Goal: Task Accomplishment & Management: Manage account settings

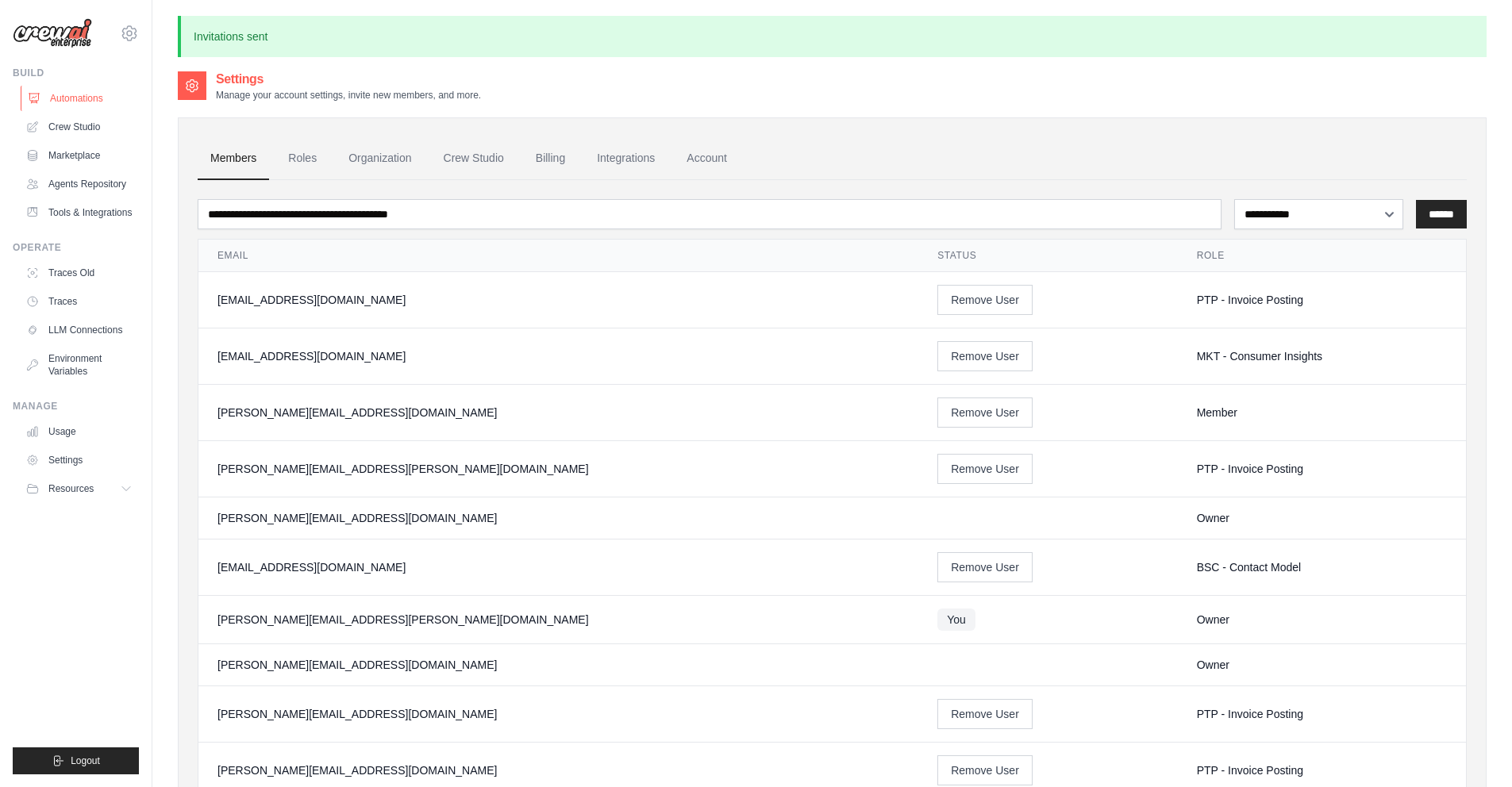
click at [66, 100] on link "Automations" at bounding box center [81, 98] width 119 height 26
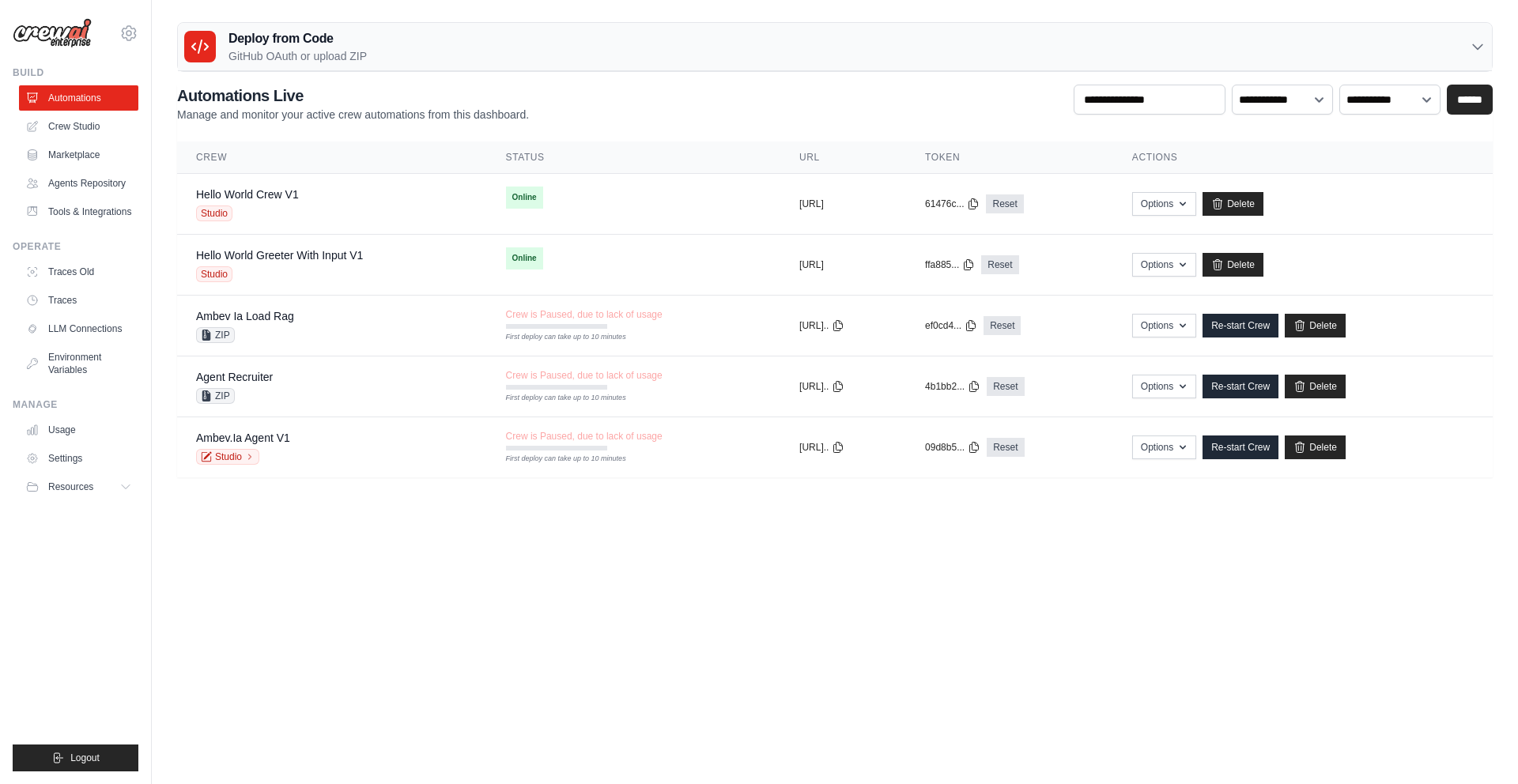
click at [396, 85] on h2 "Automations Live" at bounding box center [353, 95] width 352 height 22
click at [352, 54] on p "GitHub OAuth or upload ZIP" at bounding box center [297, 56] width 139 height 16
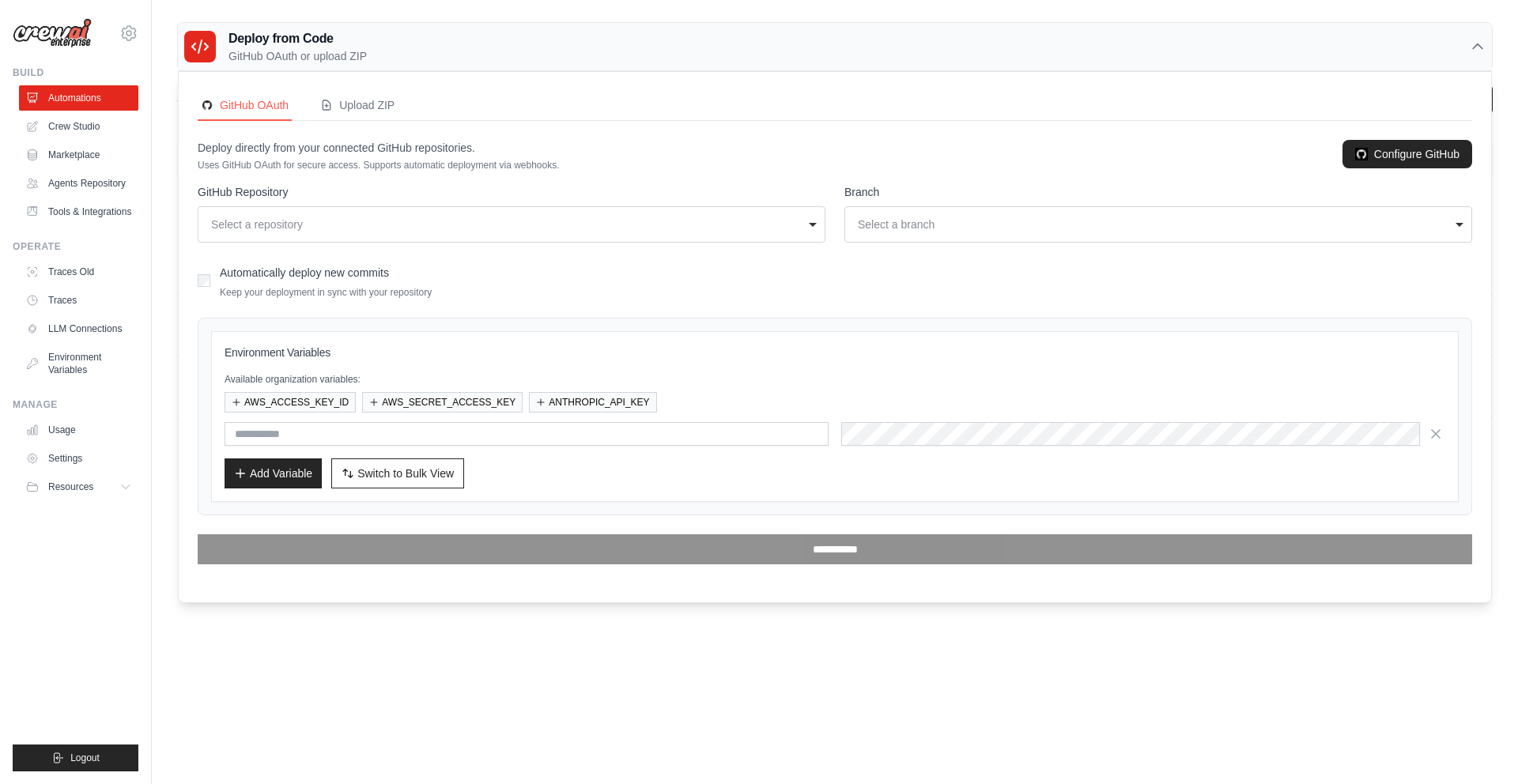
click at [324, 48] on p "GitHub OAuth or upload ZIP" at bounding box center [297, 56] width 139 height 16
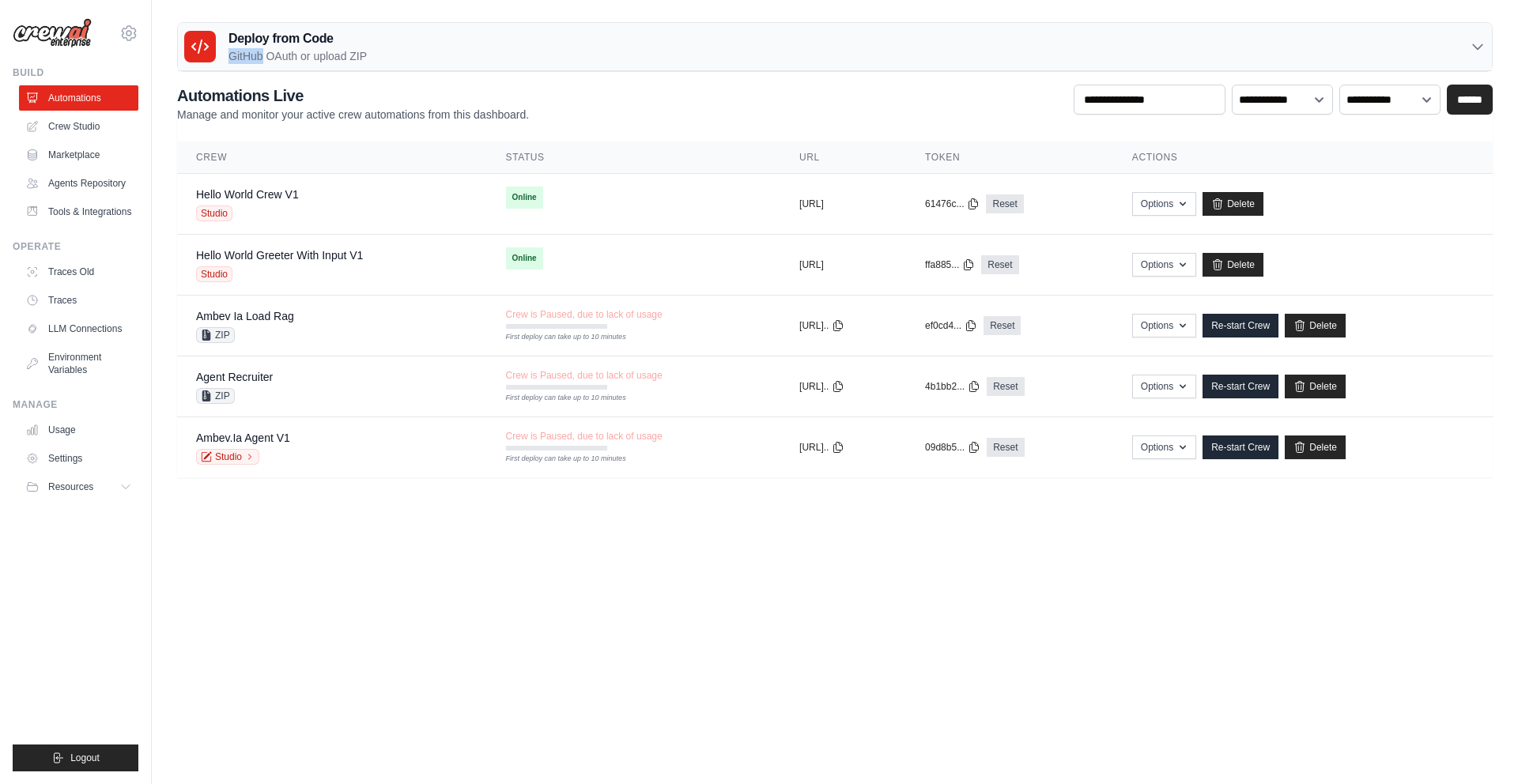
click at [324, 48] on p "GitHub OAuth or upload ZIP" at bounding box center [297, 56] width 139 height 16
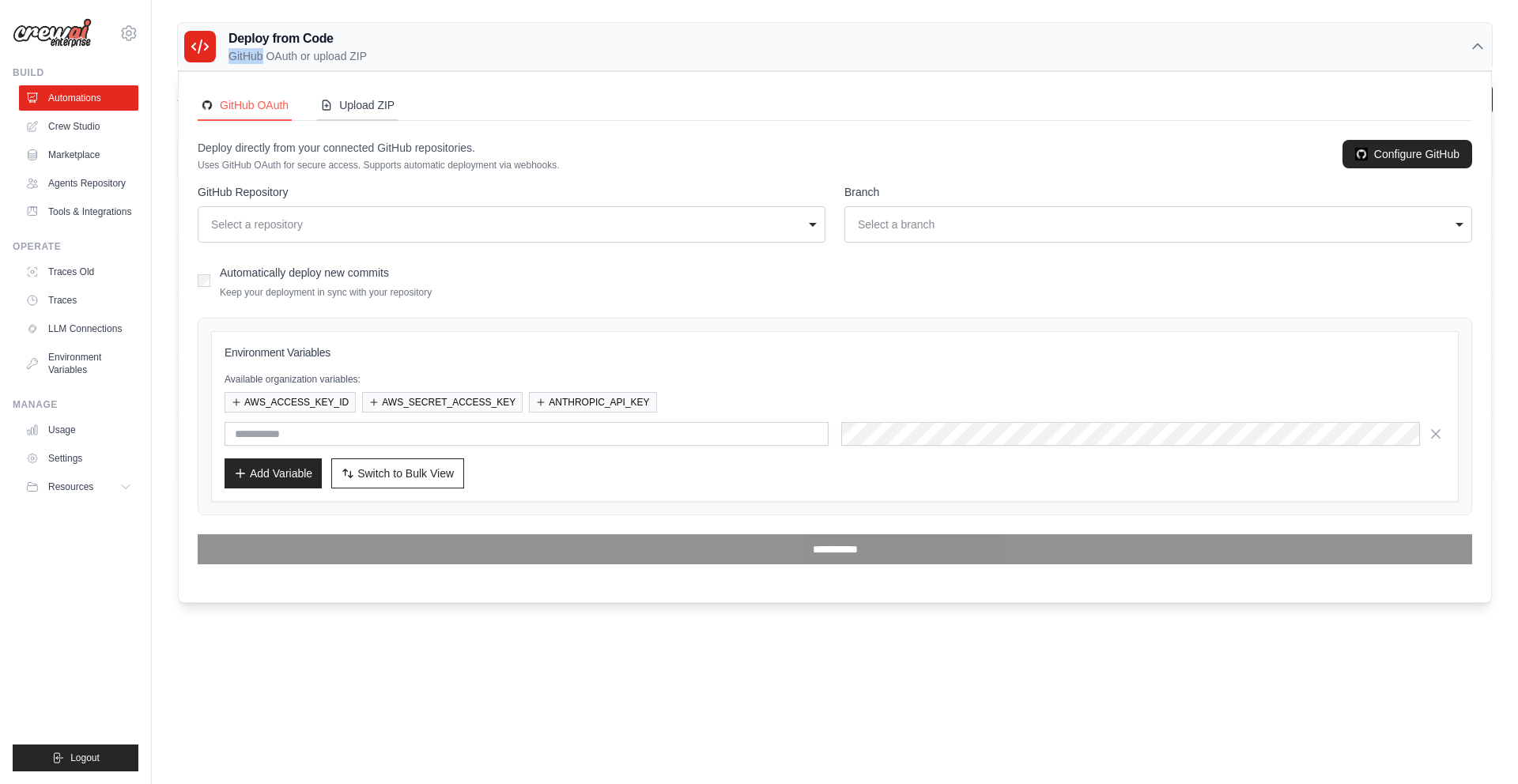
click at [354, 111] on div "Upload ZIP" at bounding box center [357, 105] width 75 height 16
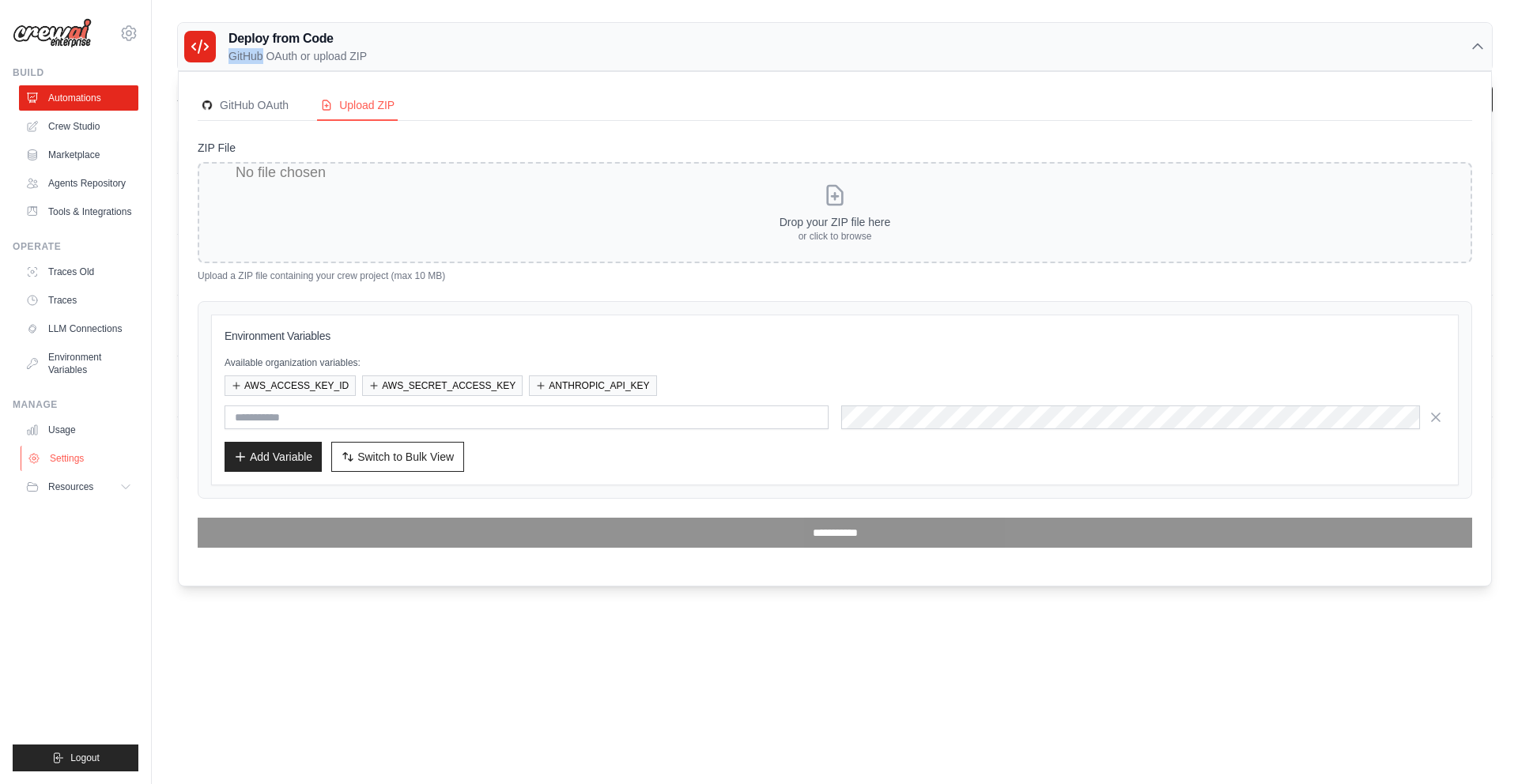
click at [64, 457] on link "Settings" at bounding box center [80, 458] width 119 height 25
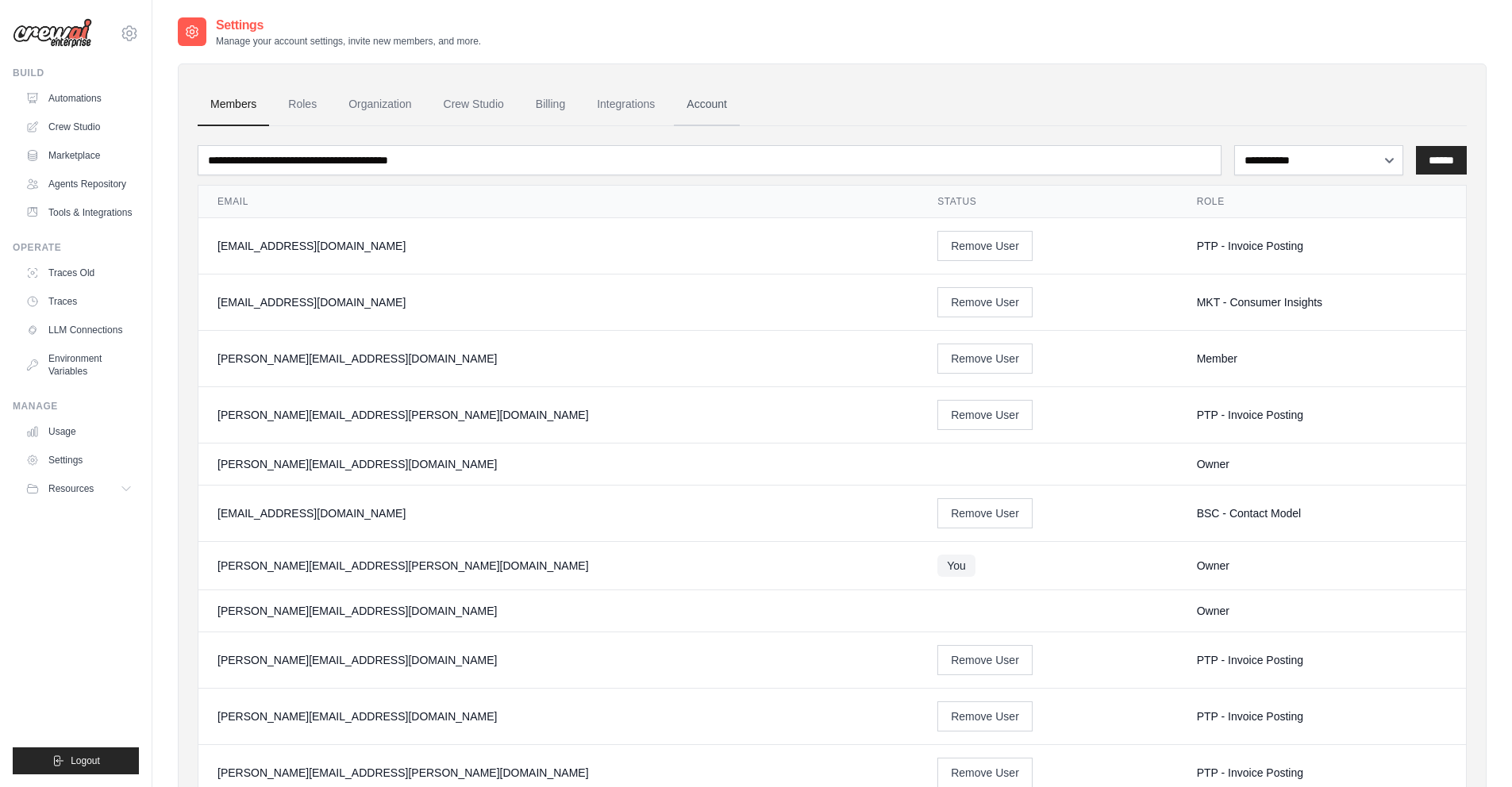
click at [729, 110] on link "Account" at bounding box center [707, 104] width 66 height 43
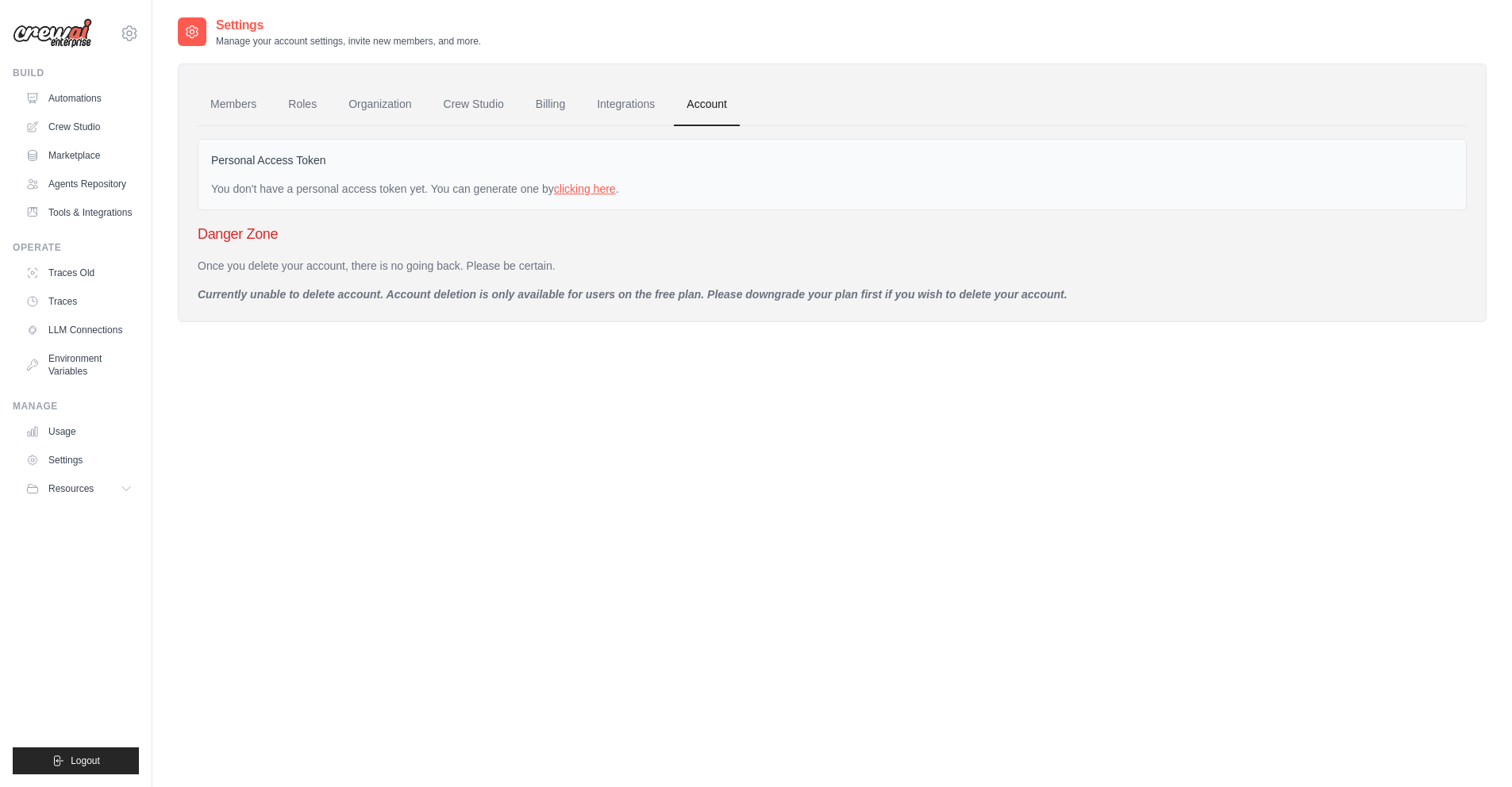
click at [582, 189] on link "clicking here" at bounding box center [585, 188] width 62 height 12
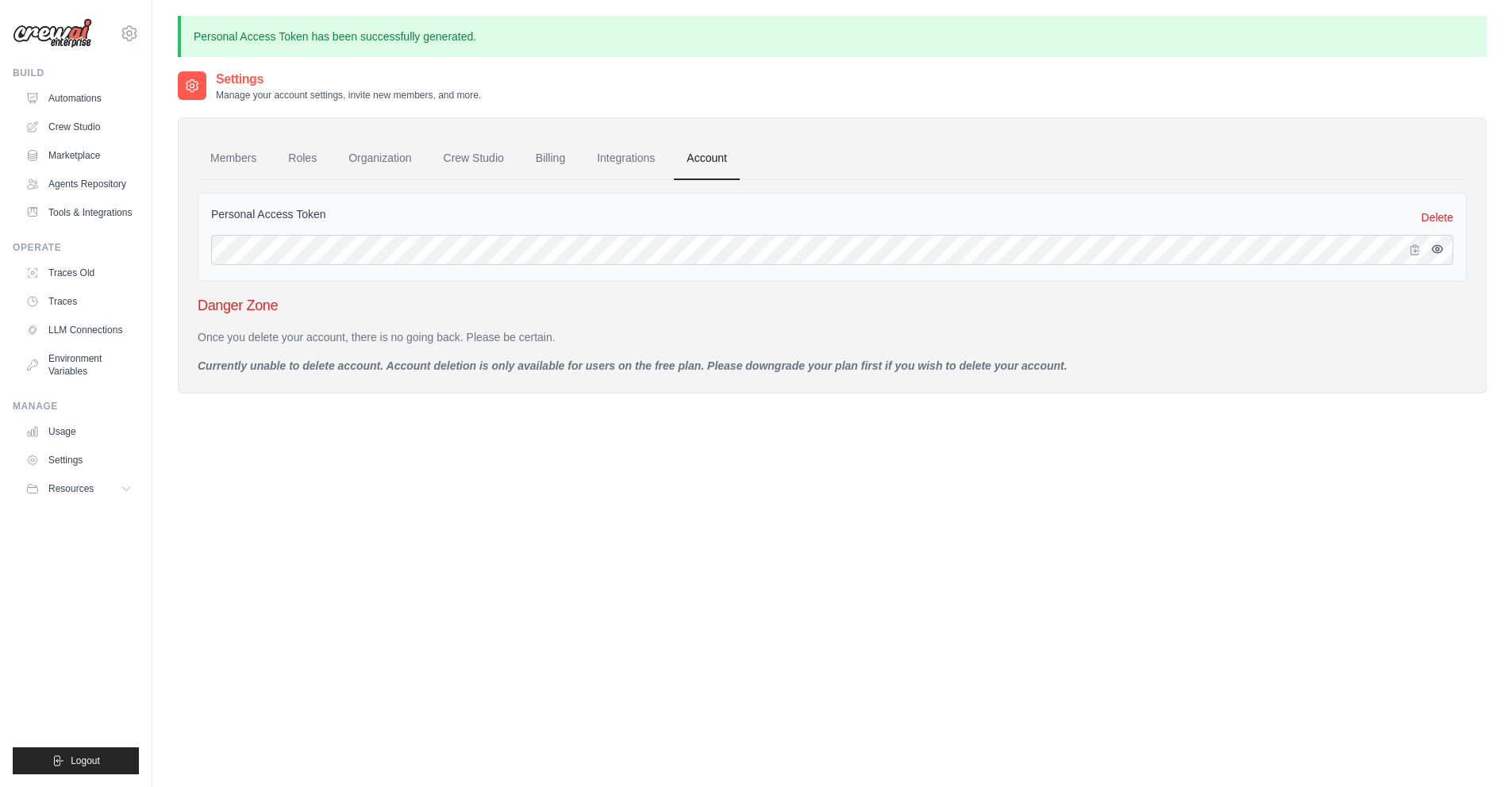
click at [1442, 252] on icon "button" at bounding box center [1436, 248] width 12 height 12
click at [1416, 250] on icon "button" at bounding box center [1414, 249] width 9 height 9
